Goal: Information Seeking & Learning: Learn about a topic

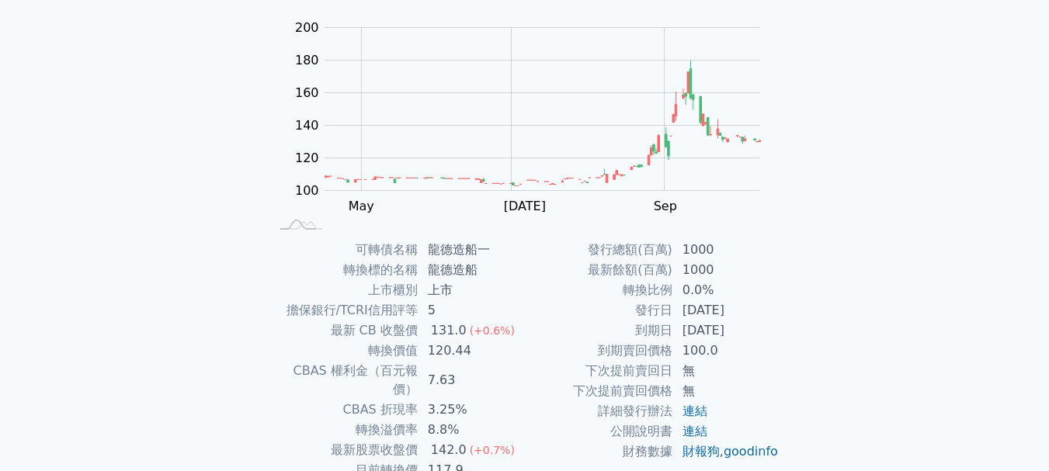
scroll to position [137, 0]
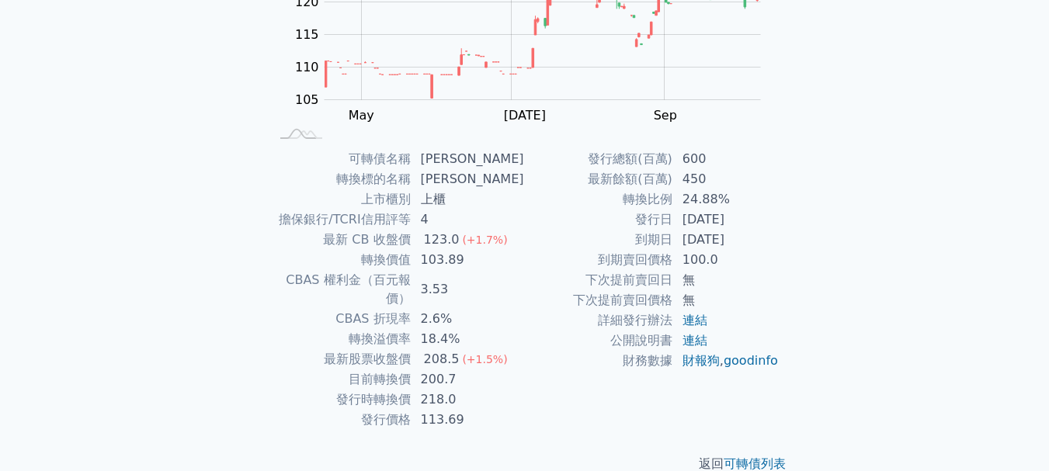
scroll to position [248, 0]
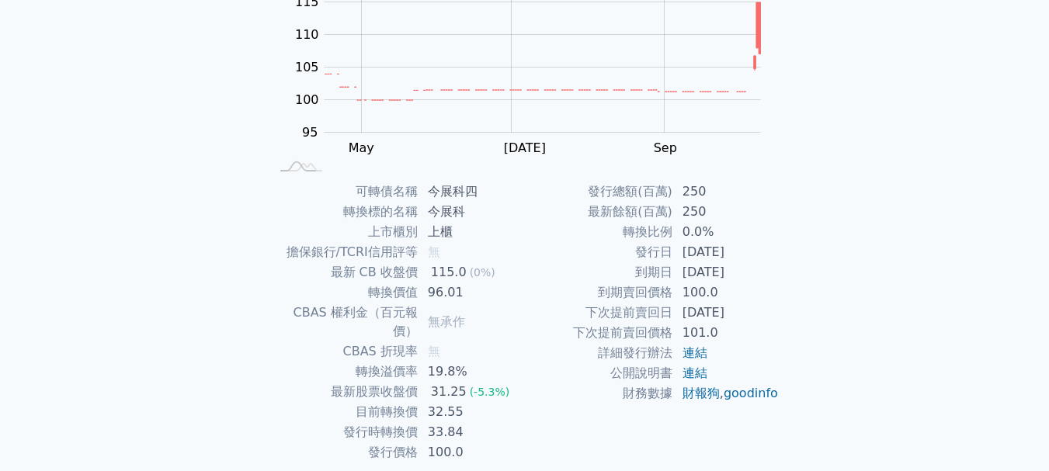
scroll to position [210, 0]
